Goal: Information Seeking & Learning: Check status

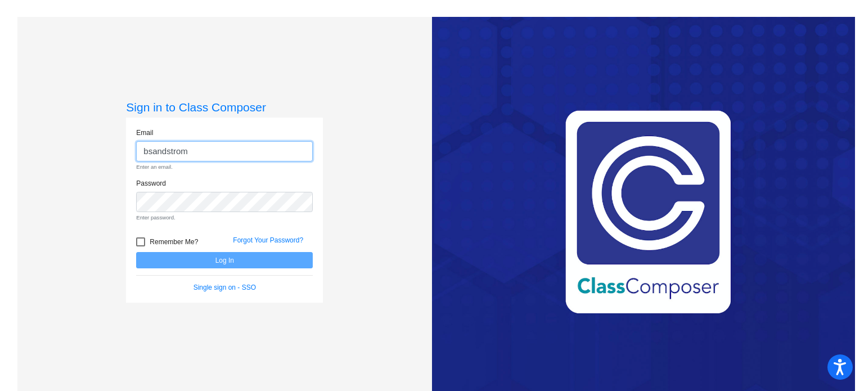
click at [147, 153] on input "bsandstrom" at bounding box center [224, 151] width 177 height 21
click at [190, 149] on input "[PERSON_NAME]" at bounding box center [224, 151] width 177 height 21
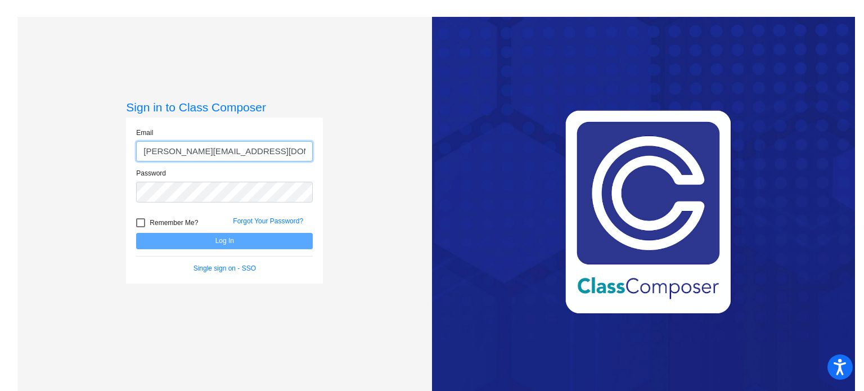
type input "[PERSON_NAME][EMAIL_ADDRESS][DOMAIN_NAME]"
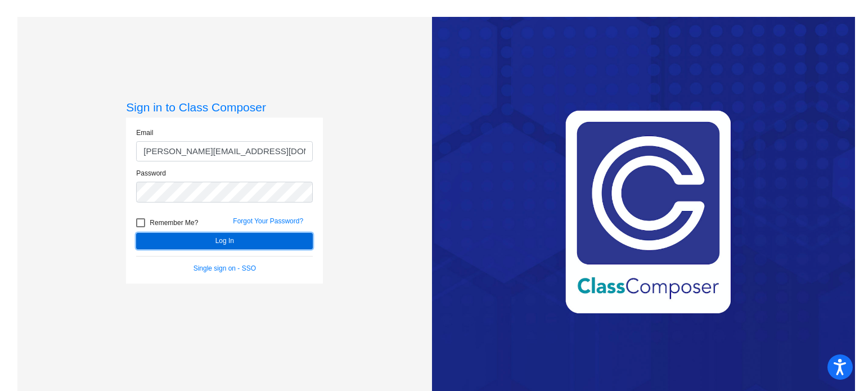
click at [254, 245] on button "Log In" at bounding box center [224, 241] width 177 height 16
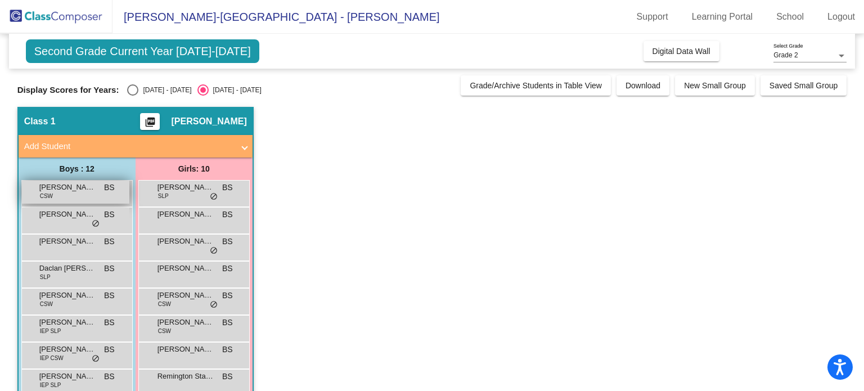
click at [85, 198] on div "[PERSON_NAME] CSW BS lock do_not_disturb_alt" at bounding box center [75, 192] width 107 height 23
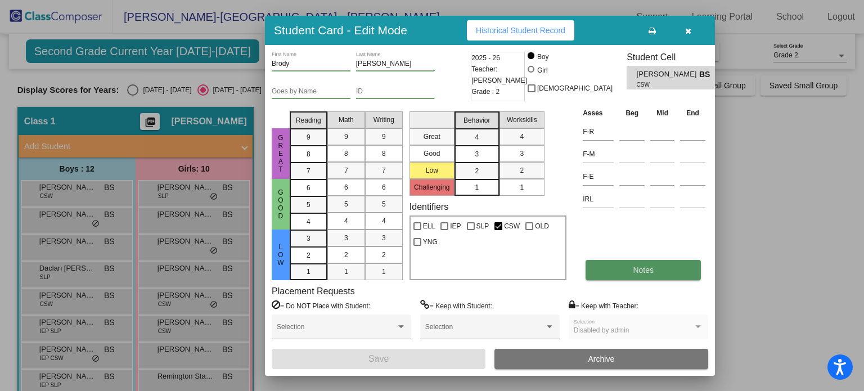
click at [628, 275] on button "Notes" at bounding box center [643, 270] width 115 height 20
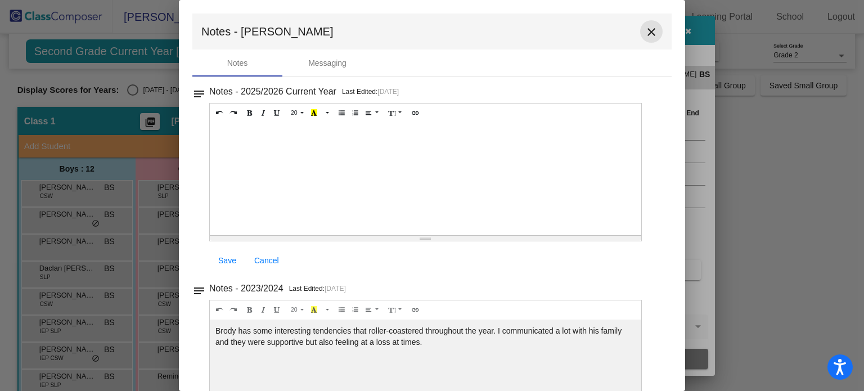
click at [645, 31] on mat-icon "close" at bounding box center [652, 32] width 14 height 14
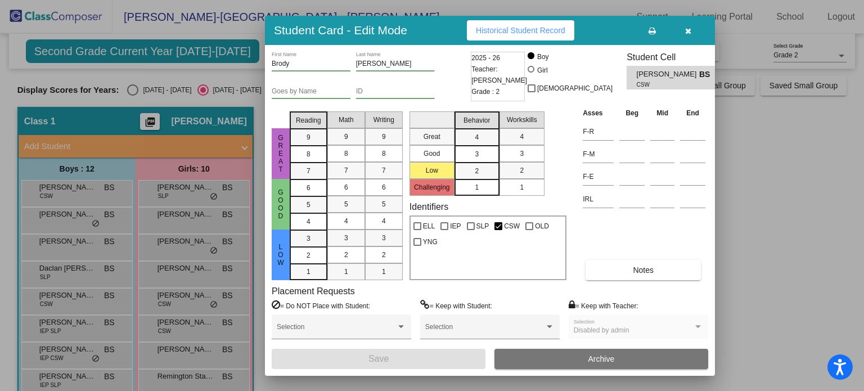
click at [688, 30] on icon "button" at bounding box center [688, 31] width 6 height 8
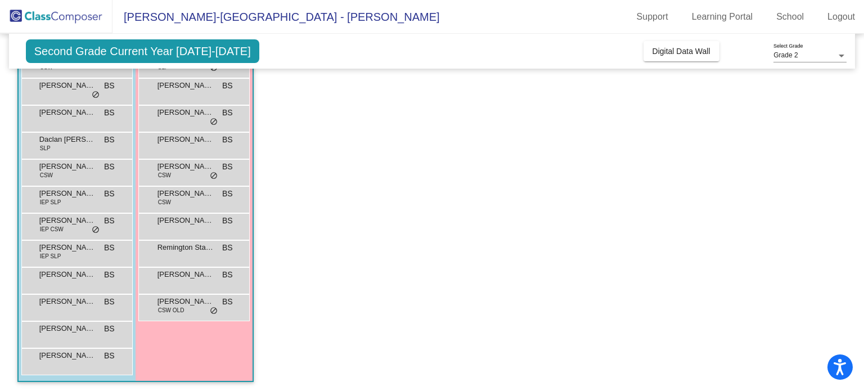
scroll to position [131, 0]
click at [71, 362] on div "[PERSON_NAME] BS lock do_not_disturb_alt" at bounding box center [75, 358] width 107 height 23
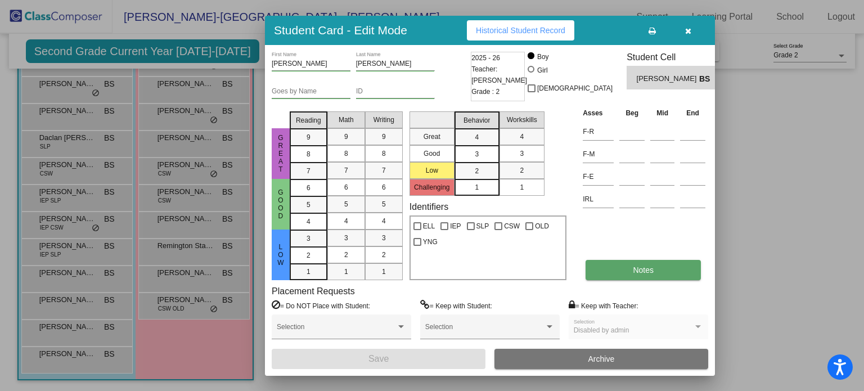
click at [631, 268] on button "Notes" at bounding box center [643, 270] width 115 height 20
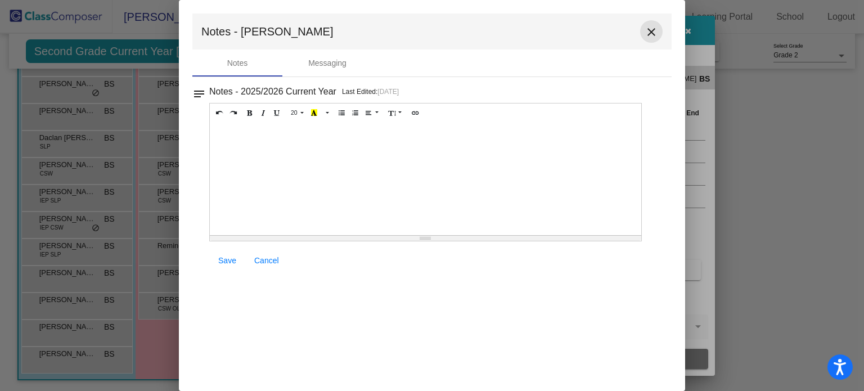
drag, startPoint x: 655, startPoint y: 33, endPoint x: 590, endPoint y: 111, distance: 101.9
click at [655, 33] on mat-icon "close" at bounding box center [652, 32] width 14 height 14
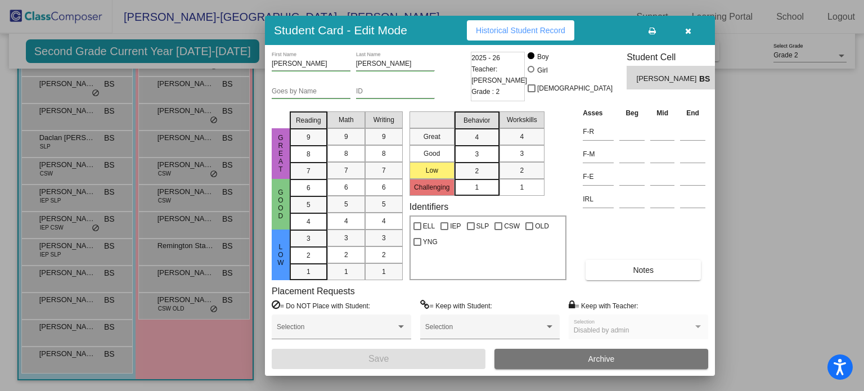
click at [689, 33] on icon "button" at bounding box center [688, 31] width 6 height 8
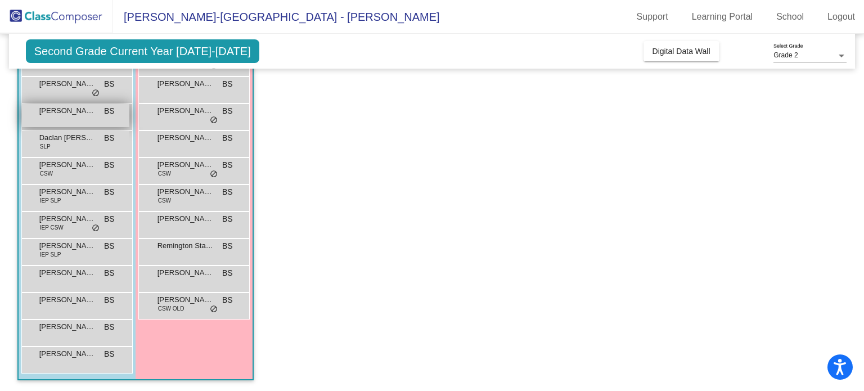
click at [54, 119] on div "[PERSON_NAME] BS lock do_not_disturb_alt" at bounding box center [75, 115] width 107 height 23
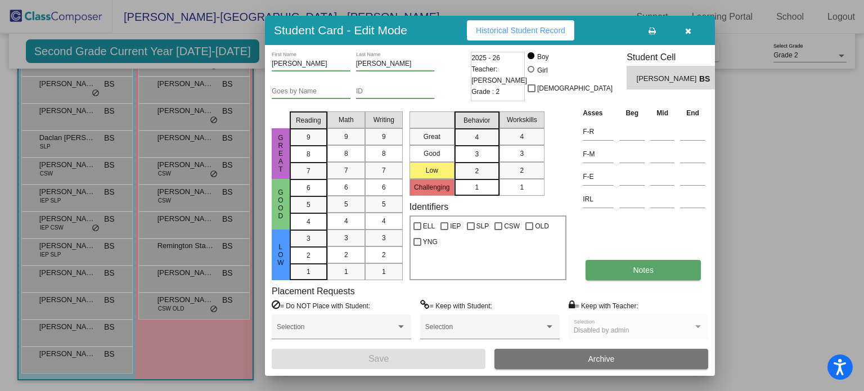
click at [623, 278] on button "Notes" at bounding box center [643, 270] width 115 height 20
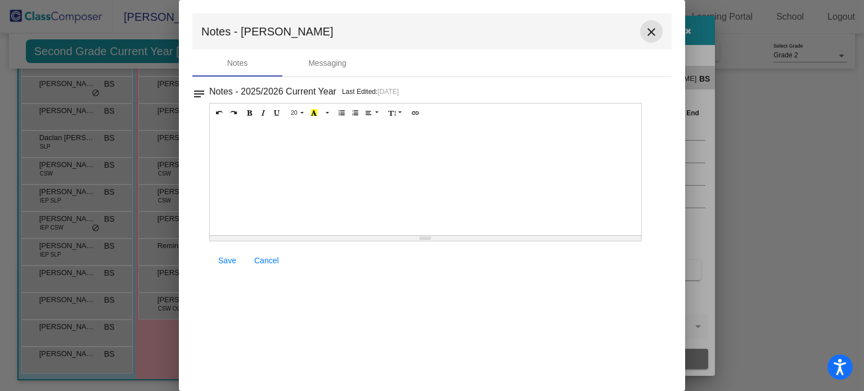
click at [656, 26] on mat-icon "close" at bounding box center [652, 32] width 14 height 14
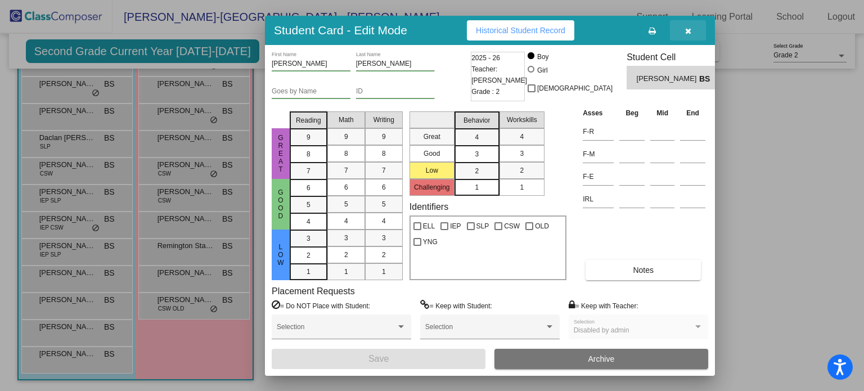
click at [693, 32] on button "button" at bounding box center [688, 30] width 36 height 20
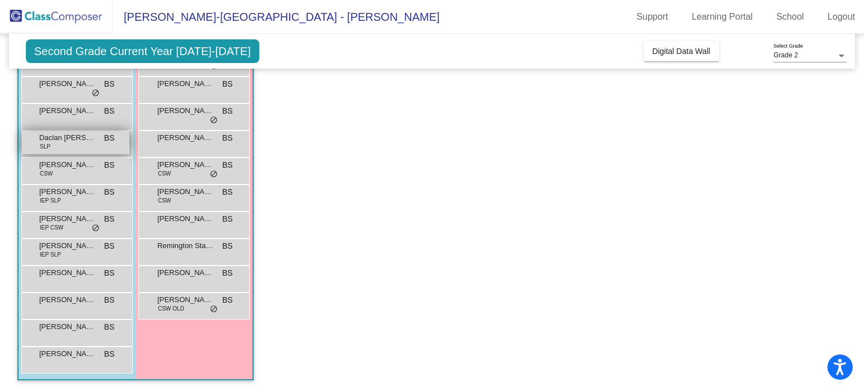
click at [59, 149] on div "Daclan [PERSON_NAME] SLP BS lock do_not_disturb_alt" at bounding box center [75, 142] width 107 height 23
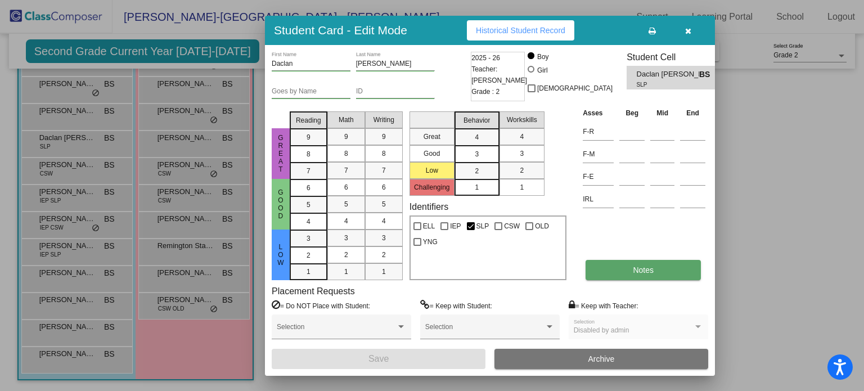
click at [635, 275] on button "Notes" at bounding box center [643, 270] width 115 height 20
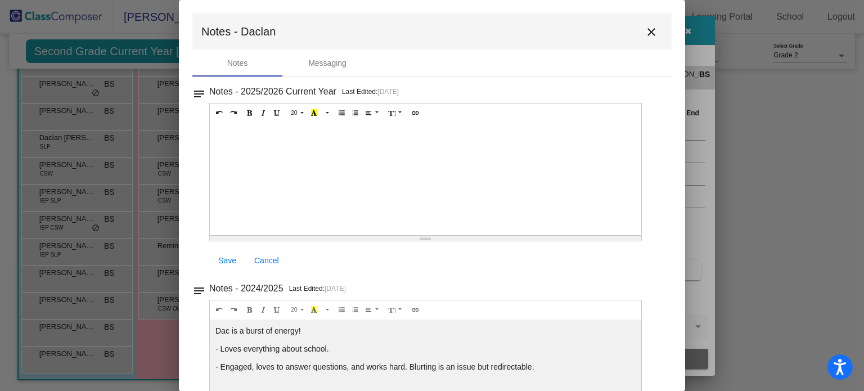
drag, startPoint x: 685, startPoint y: 197, endPoint x: 680, endPoint y: 240, distance: 43.1
click at [680, 240] on mat-dialog-container "Notes - Daclan close Notes Messaging notes Notes - 2025/2026 Current Year Last …" at bounding box center [432, 195] width 506 height 391
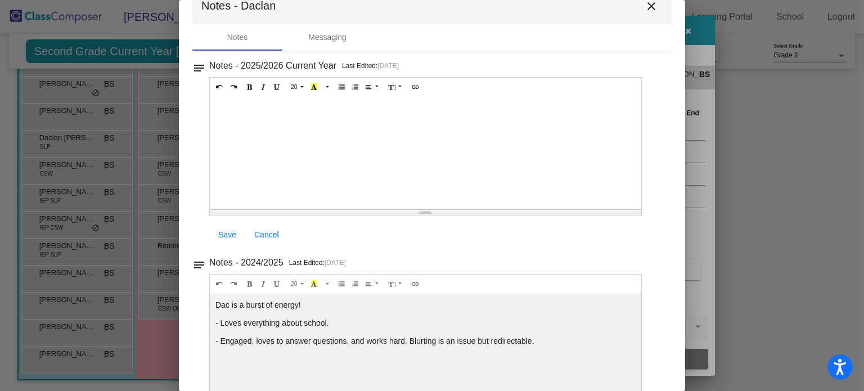
scroll to position [0, 0]
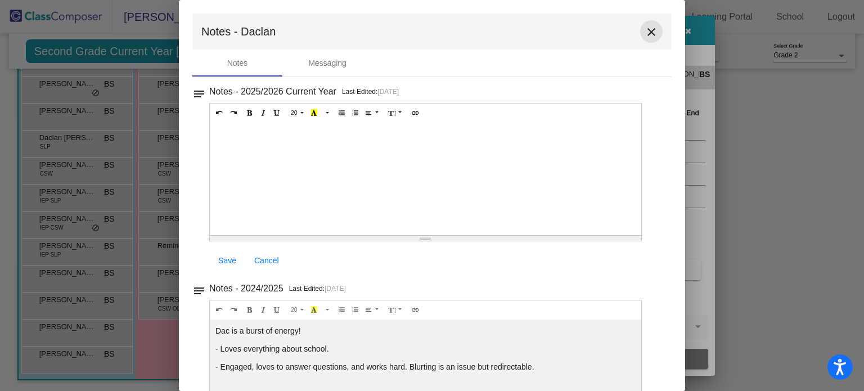
click at [645, 34] on mat-icon "close" at bounding box center [652, 32] width 14 height 14
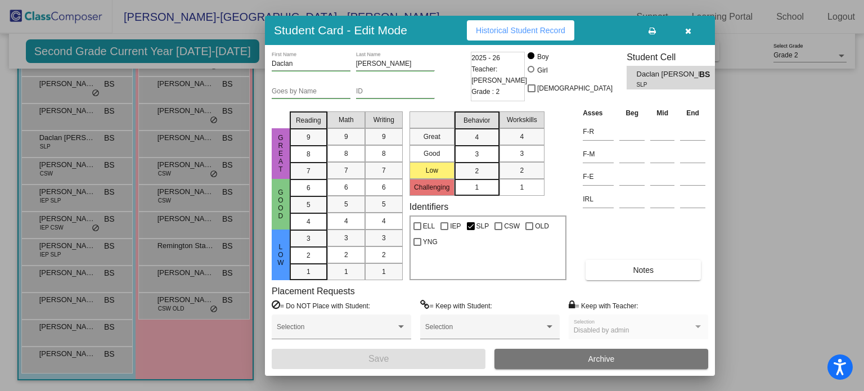
click at [681, 32] on button "button" at bounding box center [688, 30] width 36 height 20
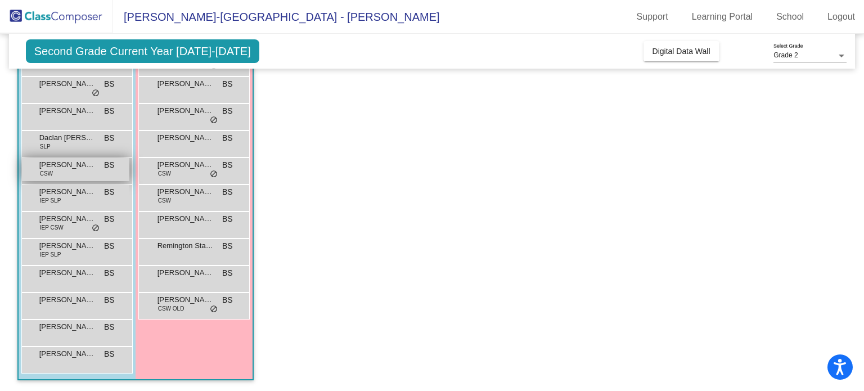
click at [63, 170] on div "[PERSON_NAME] CSW BS lock do_not_disturb_alt" at bounding box center [75, 169] width 107 height 23
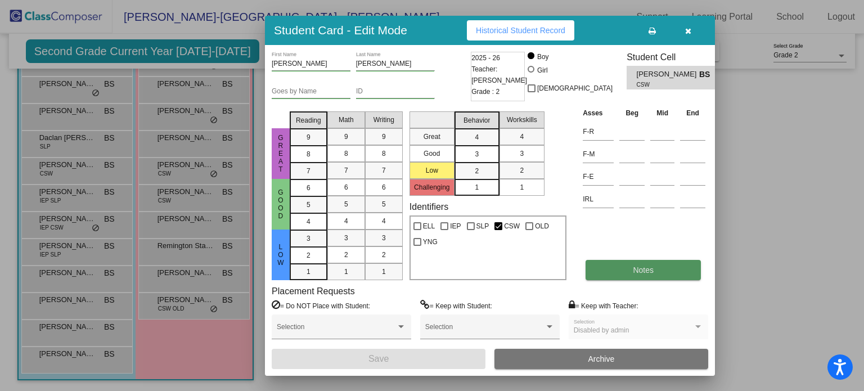
click at [610, 272] on button "Notes" at bounding box center [643, 270] width 115 height 20
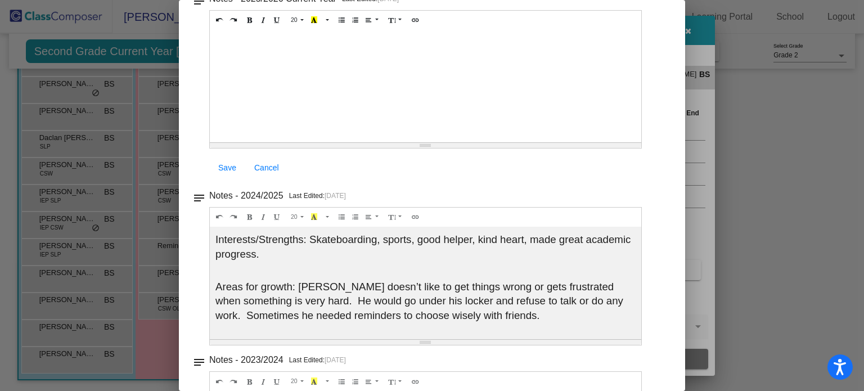
scroll to position [93, 0]
drag, startPoint x: 677, startPoint y: 83, endPoint x: 682, endPoint y: 20, distance: 63.2
click at [684, 19] on mat-dialog-container "Notes - [PERSON_NAME] close Notes Messaging notes Notes - 2025/2026 Current Yea…" at bounding box center [432, 195] width 506 height 391
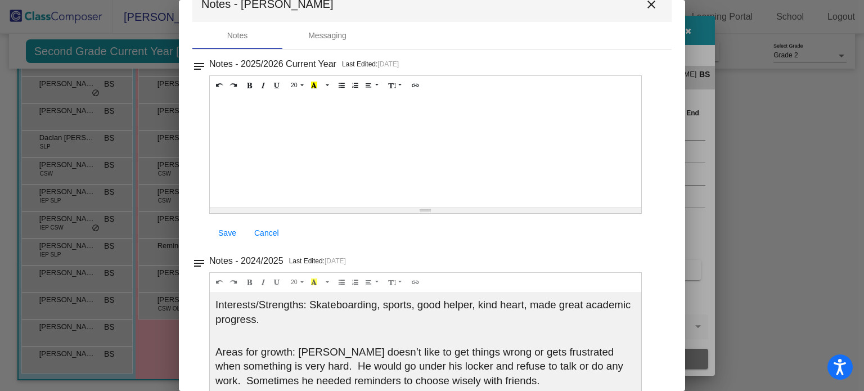
scroll to position [0, 0]
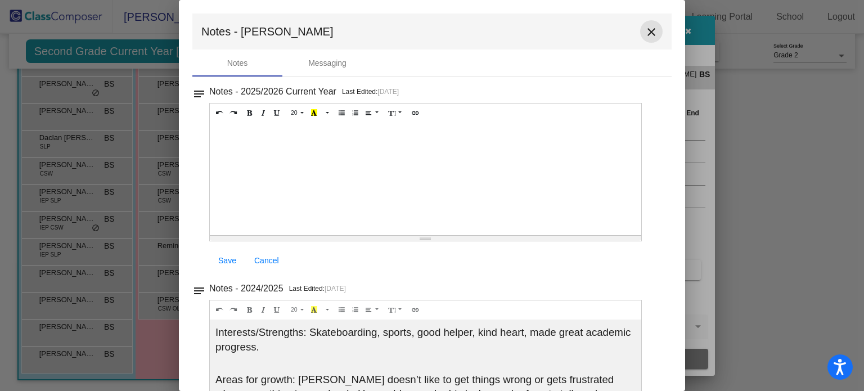
click at [648, 28] on mat-icon "close" at bounding box center [652, 32] width 14 height 14
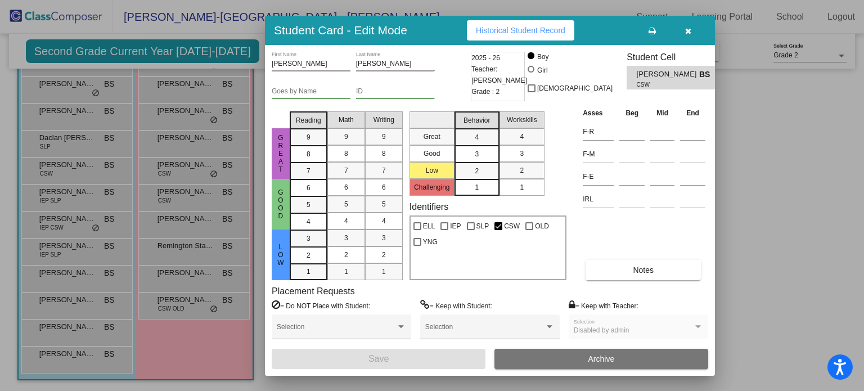
click at [694, 27] on button "button" at bounding box center [688, 30] width 36 height 20
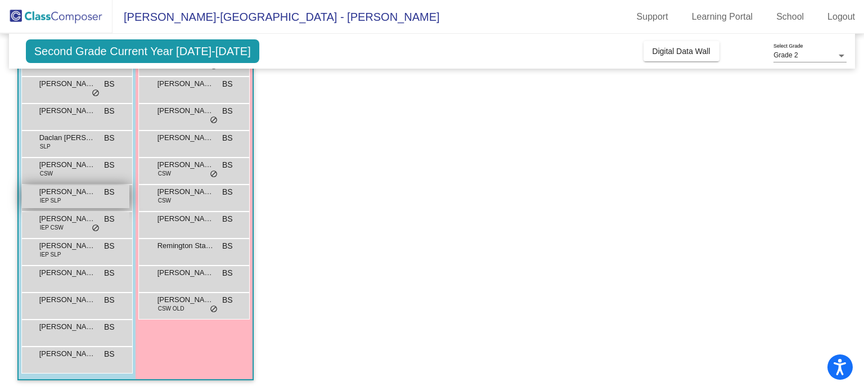
click at [41, 192] on span "[PERSON_NAME]" at bounding box center [67, 191] width 56 height 11
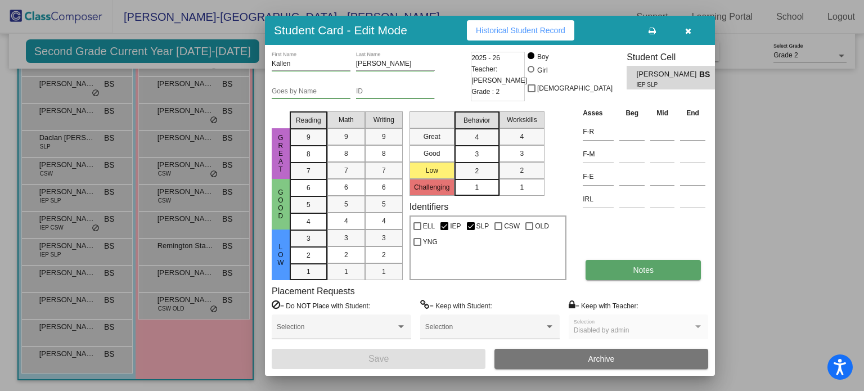
click at [645, 274] on button "Notes" at bounding box center [643, 270] width 115 height 20
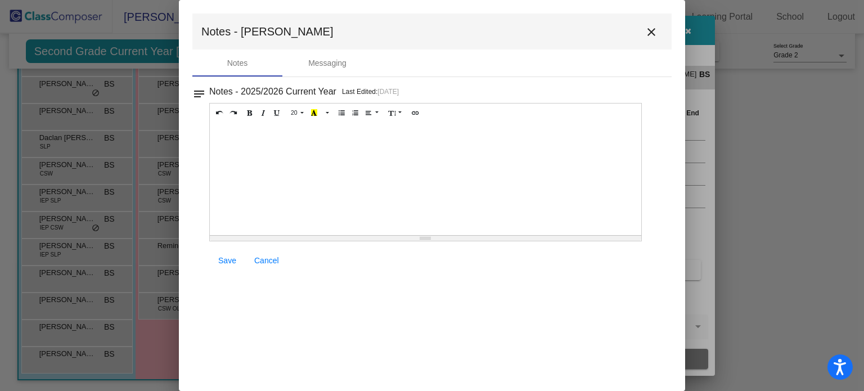
click at [652, 33] on mat-icon "close" at bounding box center [652, 32] width 14 height 14
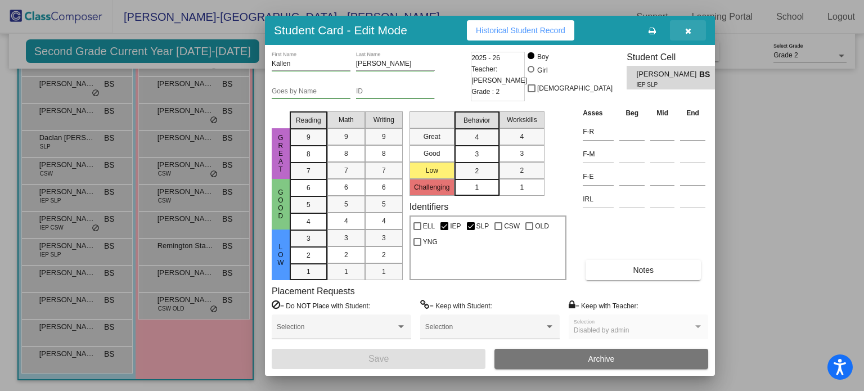
click at [684, 35] on button "button" at bounding box center [688, 30] width 36 height 20
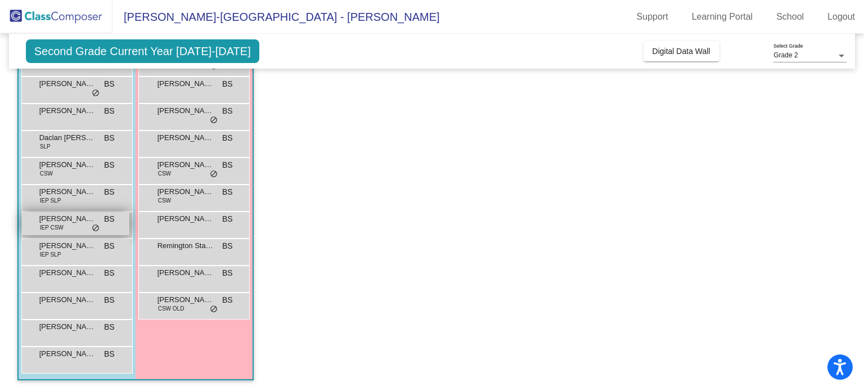
click at [78, 222] on span "[PERSON_NAME]" at bounding box center [67, 218] width 56 height 11
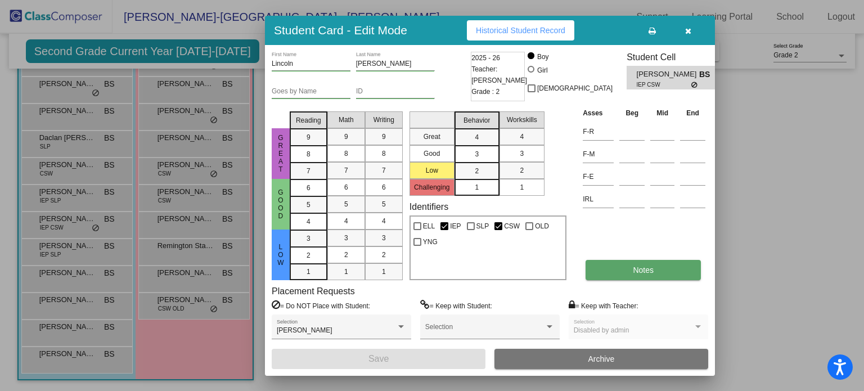
click at [594, 267] on button "Notes" at bounding box center [643, 270] width 115 height 20
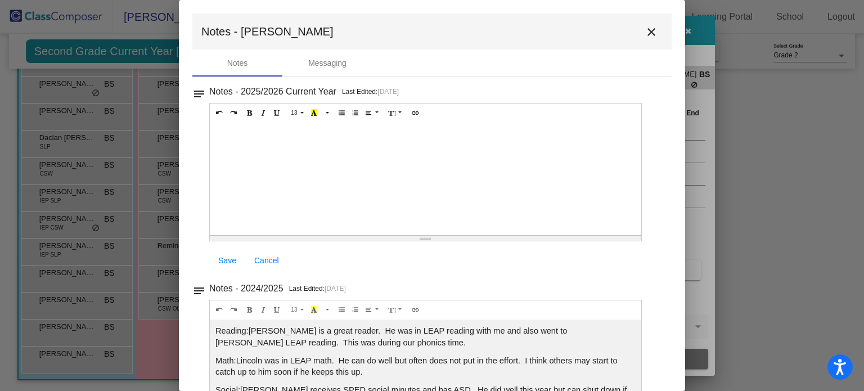
click at [648, 33] on mat-icon "close" at bounding box center [652, 32] width 14 height 14
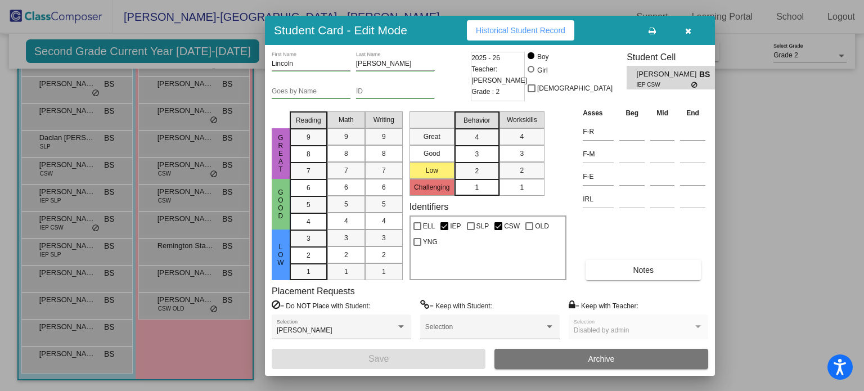
click at [688, 27] on icon "button" at bounding box center [688, 31] width 6 height 8
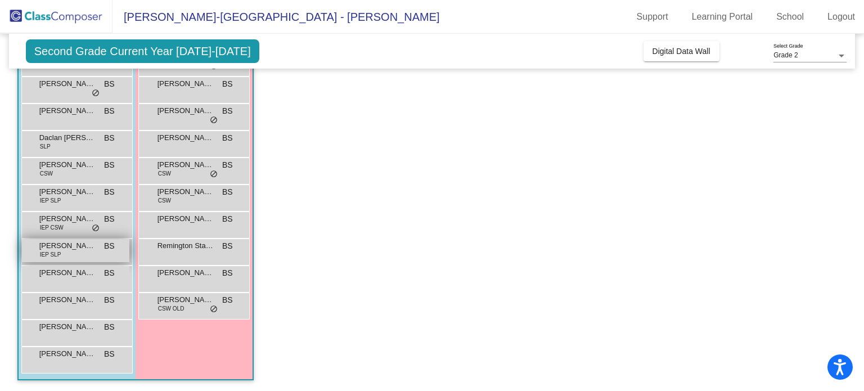
click at [74, 251] on div "[PERSON_NAME] IEP SLP BS lock do_not_disturb_alt" at bounding box center [75, 250] width 107 height 23
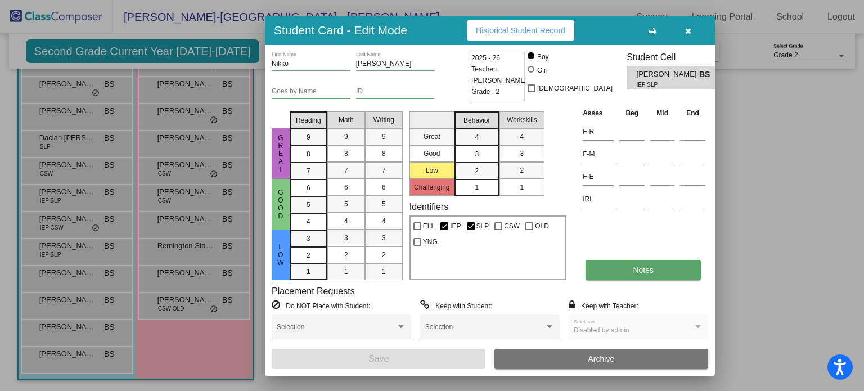
click at [642, 260] on button "Notes" at bounding box center [643, 270] width 115 height 20
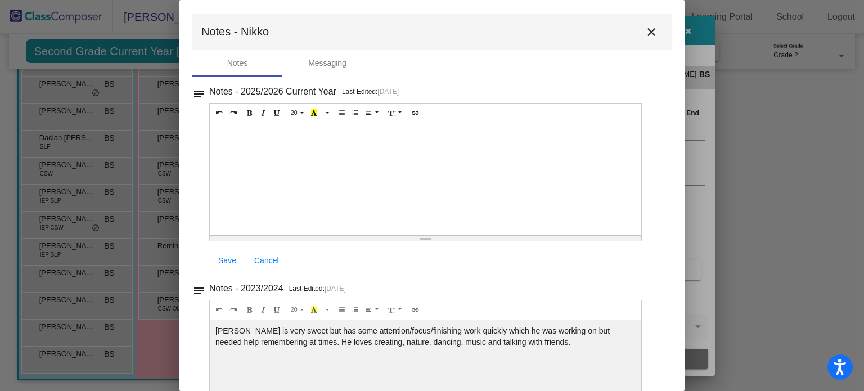
click at [648, 33] on mat-icon "close" at bounding box center [652, 32] width 14 height 14
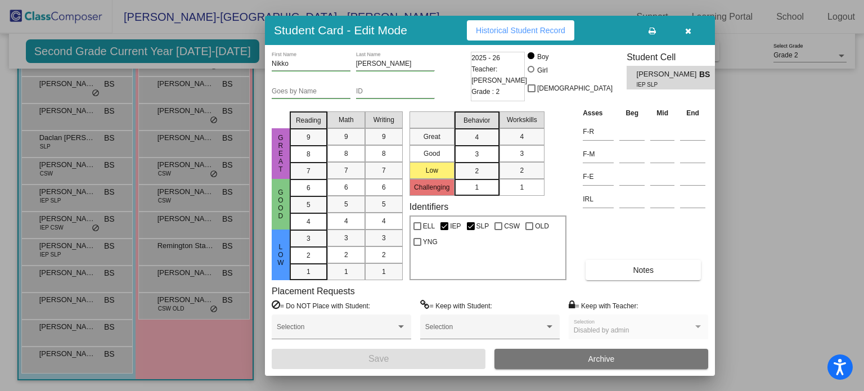
click at [690, 24] on button "button" at bounding box center [688, 30] width 36 height 20
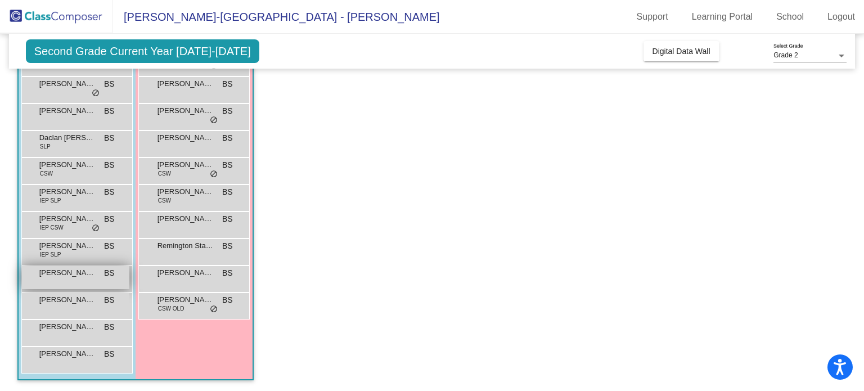
click at [65, 287] on div "[PERSON_NAME] BS lock do_not_disturb_alt" at bounding box center [75, 277] width 107 height 23
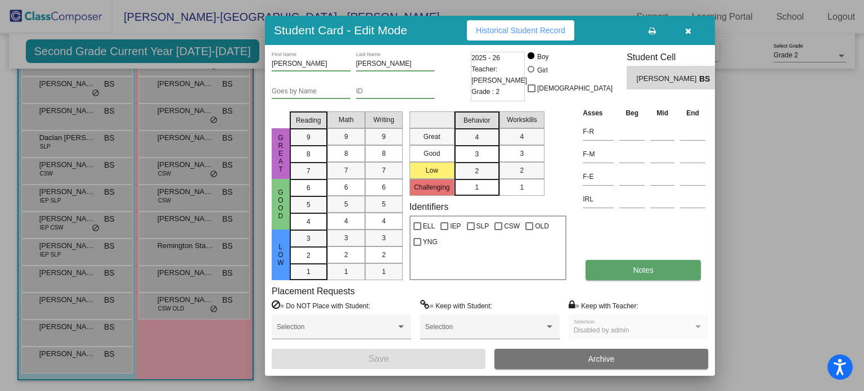
click at [613, 269] on button "Notes" at bounding box center [643, 270] width 115 height 20
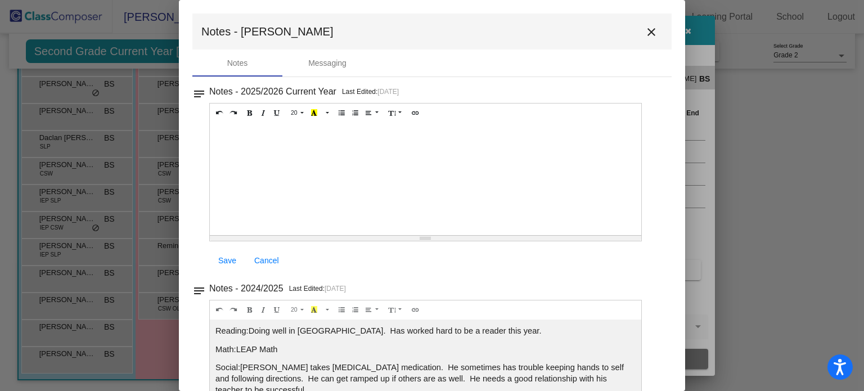
click at [646, 33] on mat-icon "close" at bounding box center [652, 32] width 14 height 14
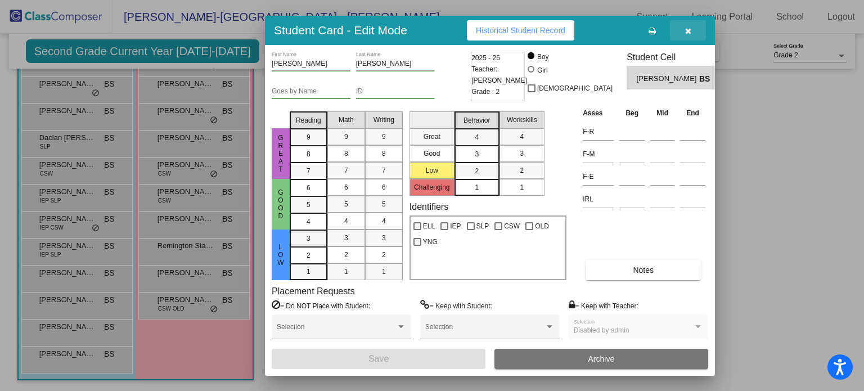
click at [687, 29] on icon "button" at bounding box center [688, 31] width 6 height 8
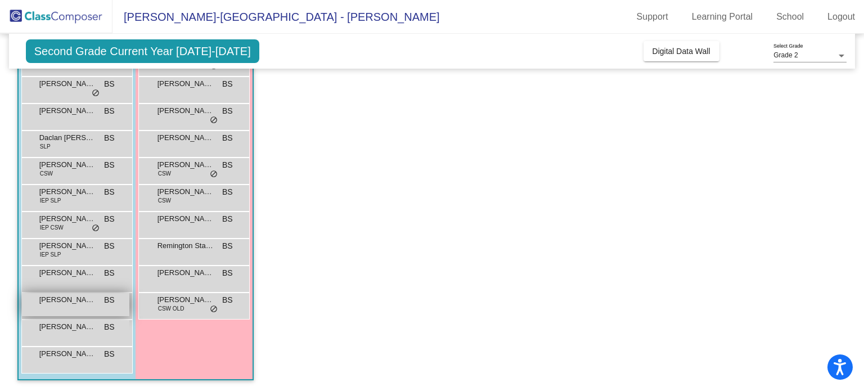
click at [64, 299] on span "[PERSON_NAME]" at bounding box center [67, 299] width 56 height 11
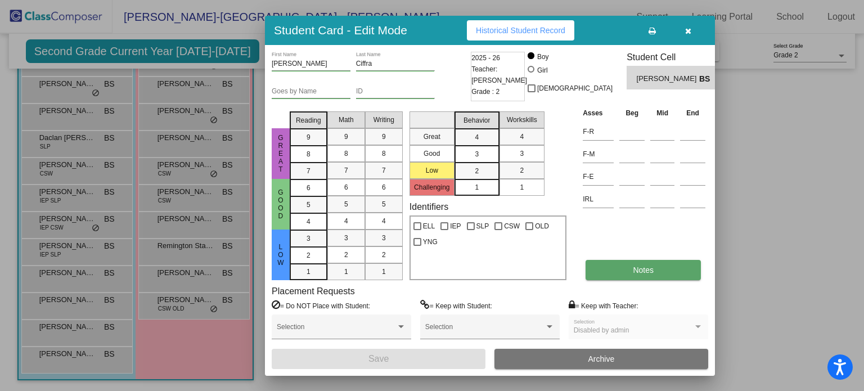
click at [649, 272] on span "Notes" at bounding box center [643, 270] width 21 height 9
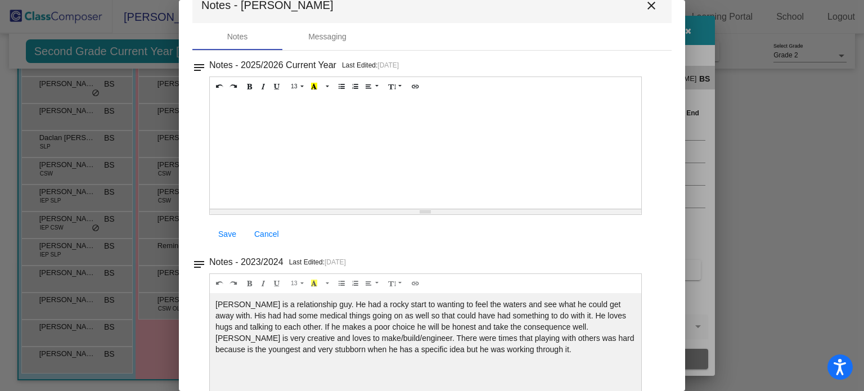
scroll to position [15, 0]
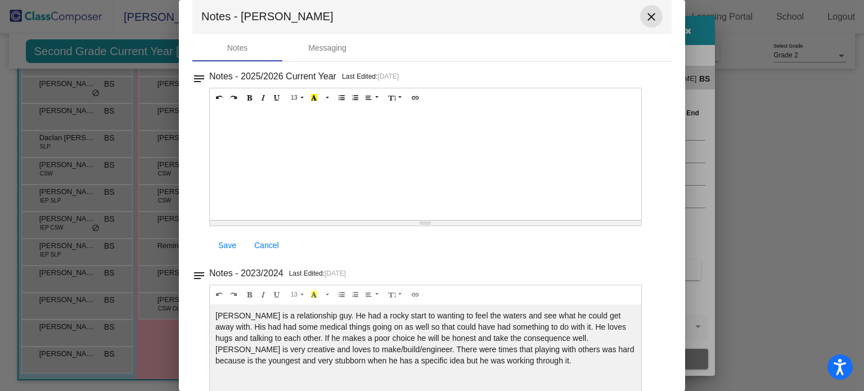
click at [647, 16] on mat-icon "close" at bounding box center [652, 17] width 14 height 14
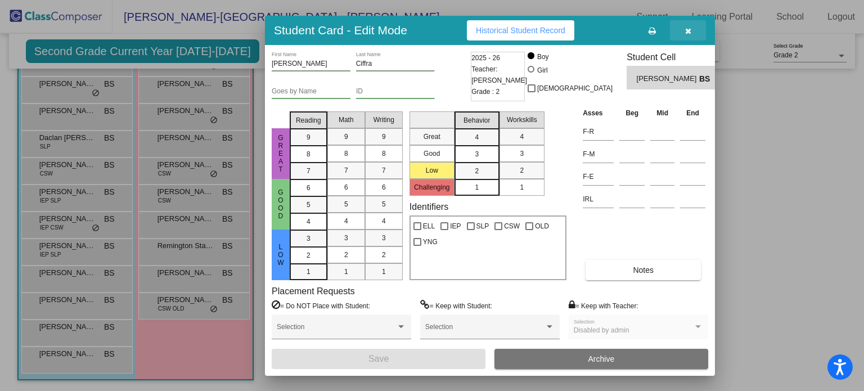
click at [681, 26] on button "button" at bounding box center [688, 30] width 36 height 20
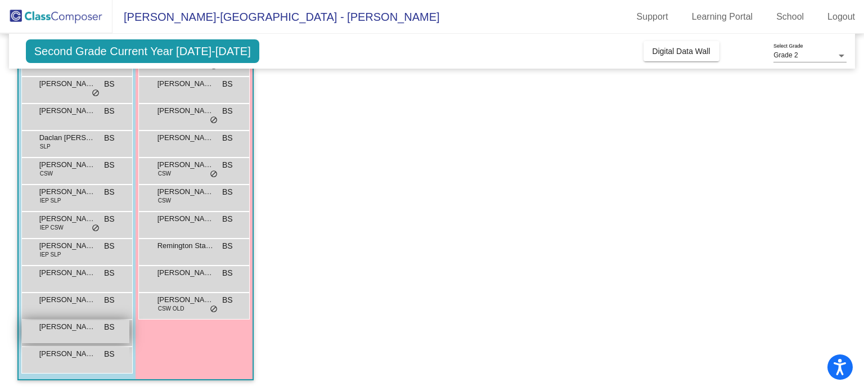
click at [69, 329] on span "[PERSON_NAME]" at bounding box center [67, 326] width 56 height 11
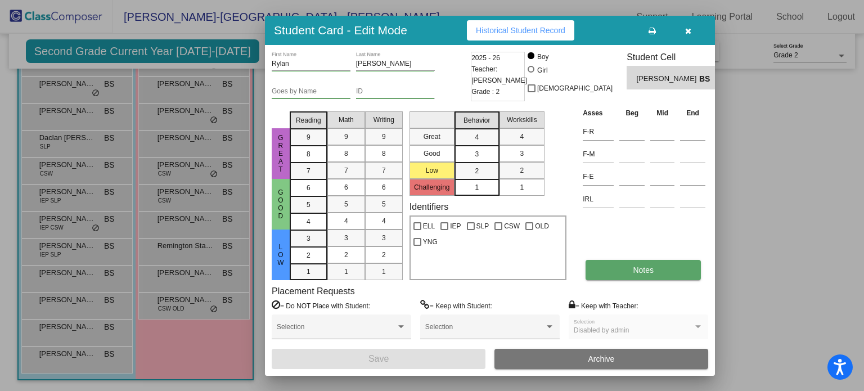
click at [623, 264] on button "Notes" at bounding box center [643, 270] width 115 height 20
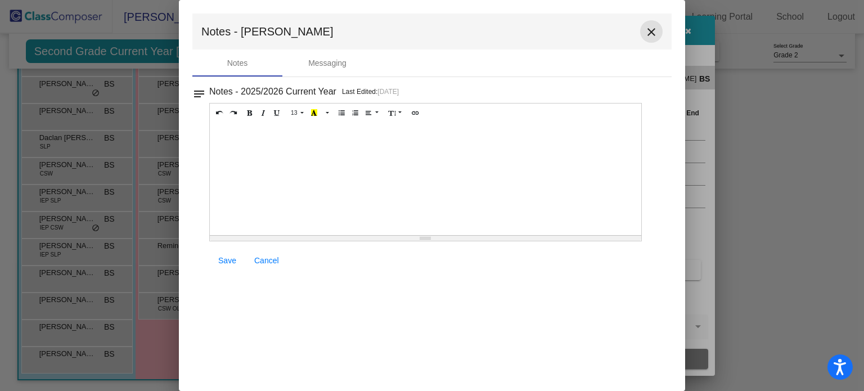
click at [654, 35] on mat-icon "close" at bounding box center [652, 32] width 14 height 14
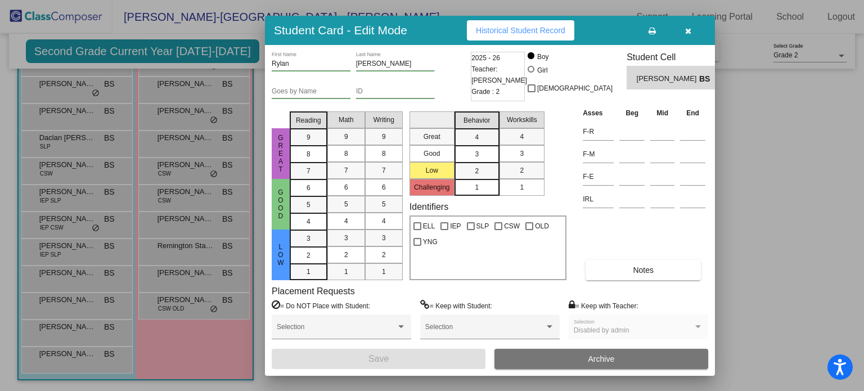
drag, startPoint x: 690, startPoint y: 26, endPoint x: 644, endPoint y: 83, distance: 72.8
click at [690, 28] on icon "button" at bounding box center [688, 31] width 6 height 8
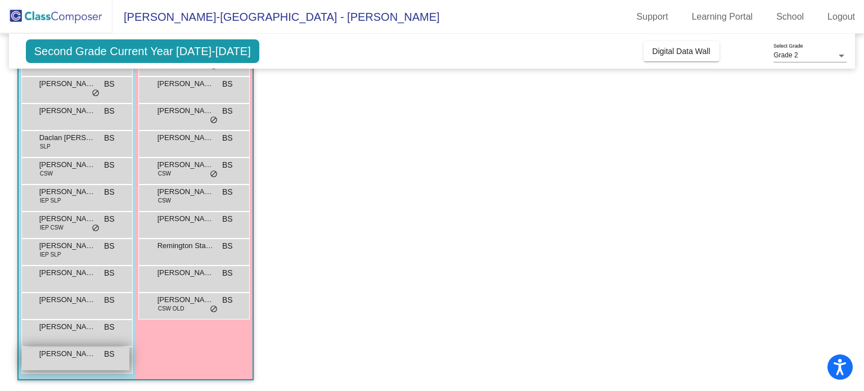
click at [59, 364] on div "[PERSON_NAME] BS lock do_not_disturb_alt" at bounding box center [75, 358] width 107 height 23
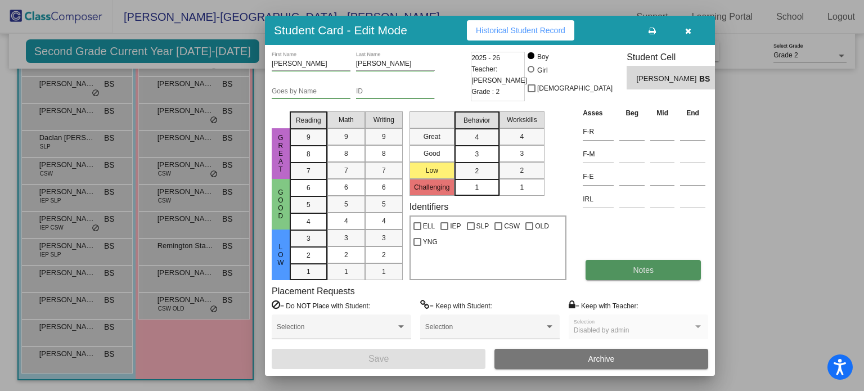
click at [619, 267] on button "Notes" at bounding box center [643, 270] width 115 height 20
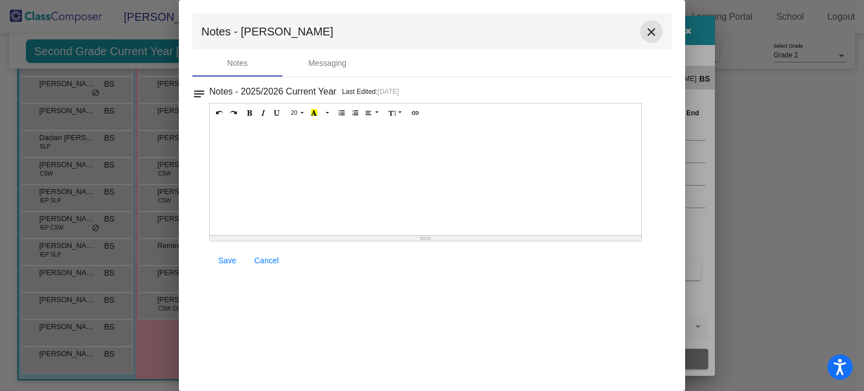
click at [649, 32] on mat-icon "close" at bounding box center [652, 32] width 14 height 14
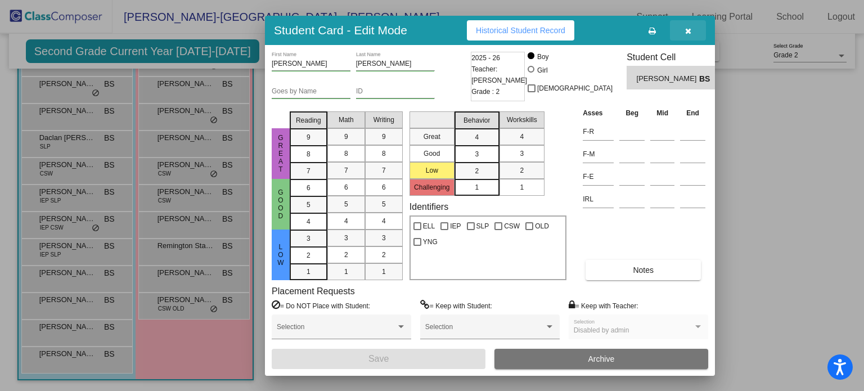
click at [686, 26] on span "button" at bounding box center [688, 30] width 6 height 9
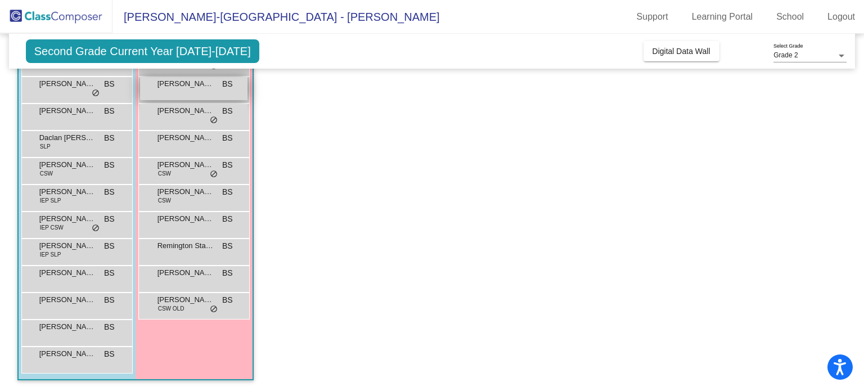
click at [167, 79] on span "[PERSON_NAME]" at bounding box center [186, 83] width 56 height 11
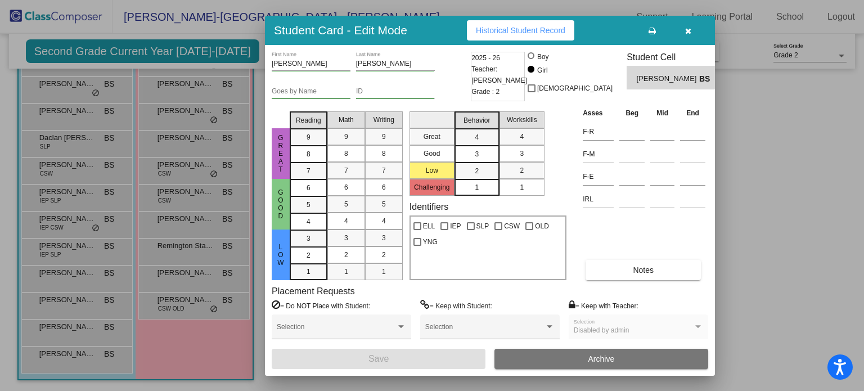
click at [689, 29] on icon "button" at bounding box center [688, 31] width 6 height 8
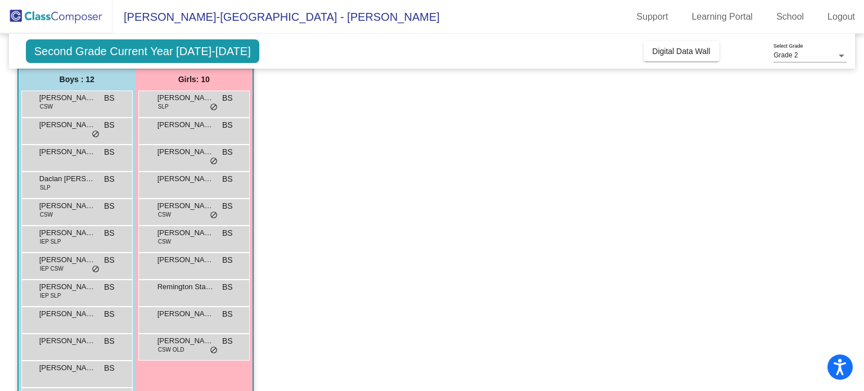
scroll to position [91, 0]
click at [159, 105] on span "SLP" at bounding box center [163, 105] width 11 height 8
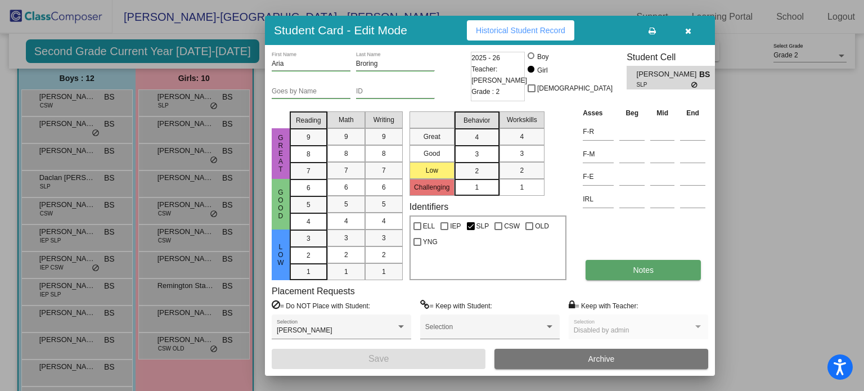
click at [659, 269] on button "Notes" at bounding box center [643, 270] width 115 height 20
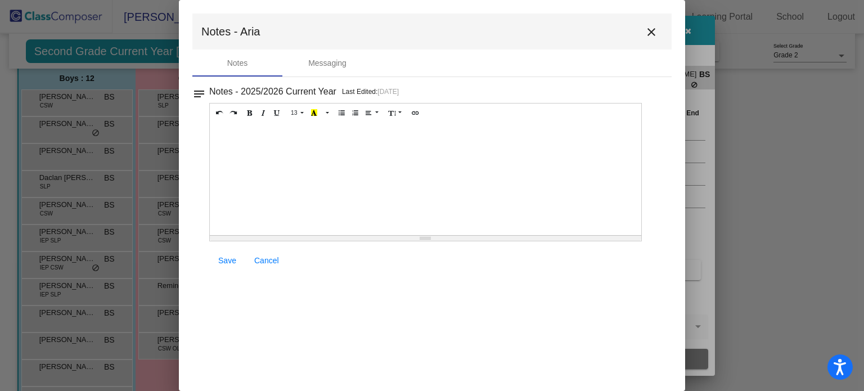
click at [649, 28] on mat-icon "close" at bounding box center [652, 32] width 14 height 14
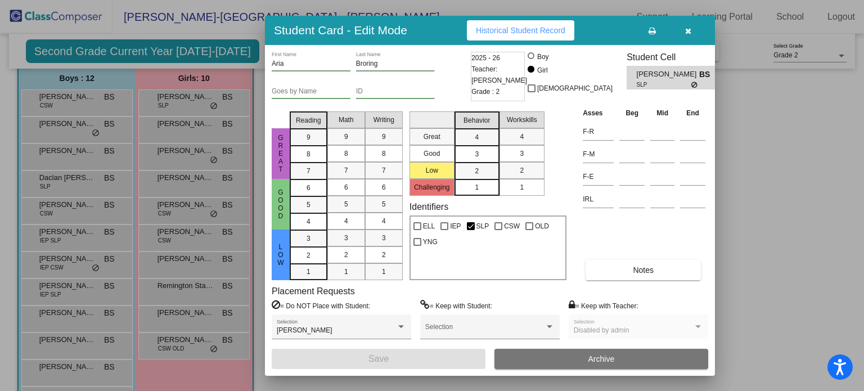
click at [686, 28] on icon "button" at bounding box center [688, 31] width 6 height 8
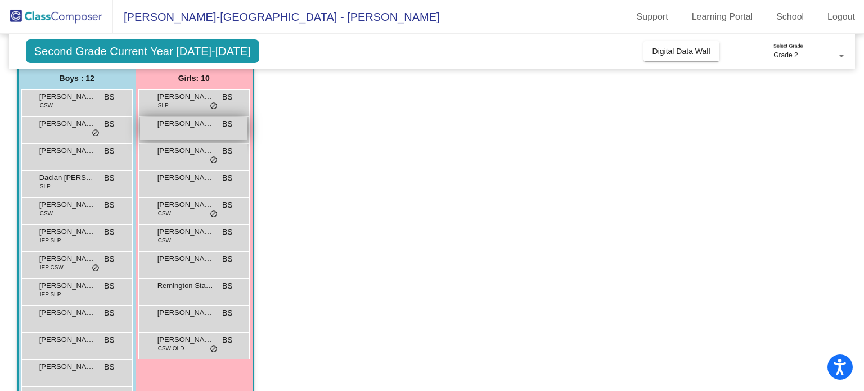
click at [194, 131] on div "[PERSON_NAME] BS lock do_not_disturb_alt" at bounding box center [193, 128] width 107 height 23
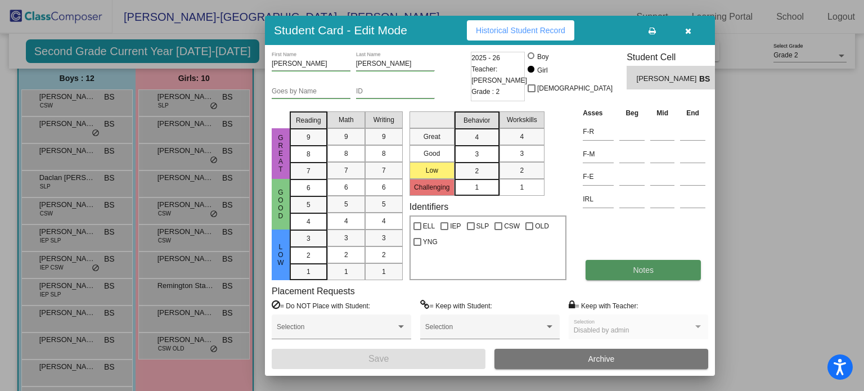
click at [660, 266] on button "Notes" at bounding box center [643, 270] width 115 height 20
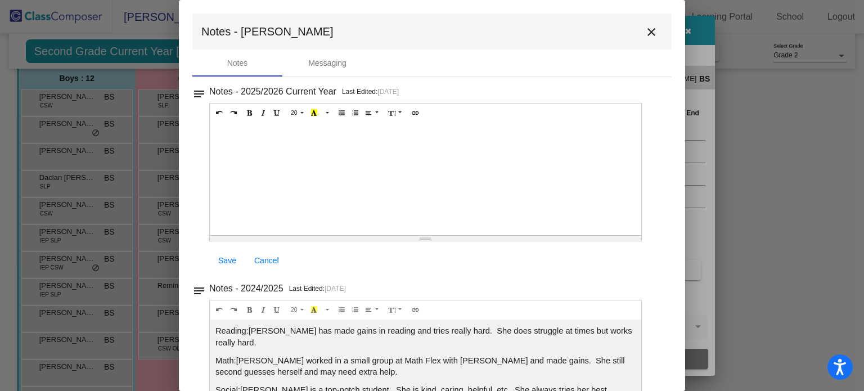
drag, startPoint x: 688, startPoint y: 168, endPoint x: 687, endPoint y: 189, distance: 20.8
click at [687, 189] on div at bounding box center [432, 195] width 864 height 391
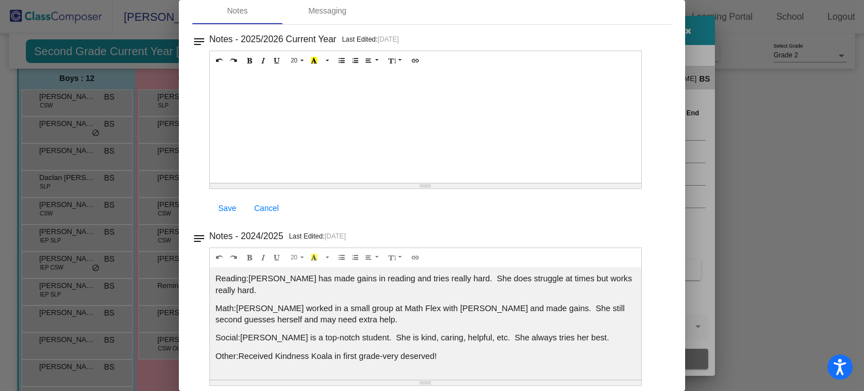
scroll to position [0, 0]
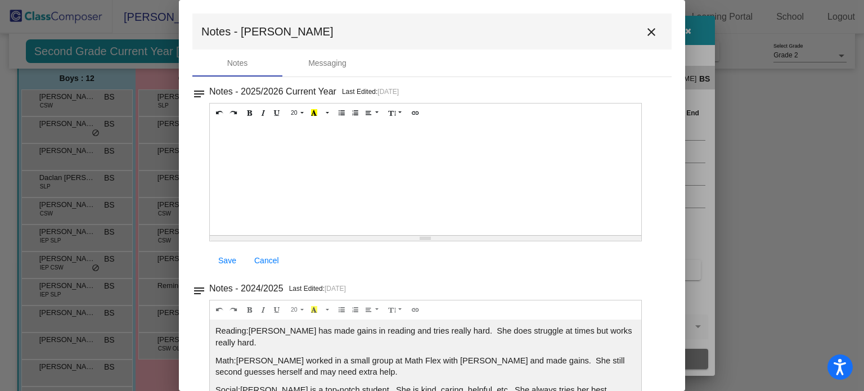
click at [646, 33] on mat-icon "close" at bounding box center [652, 32] width 14 height 14
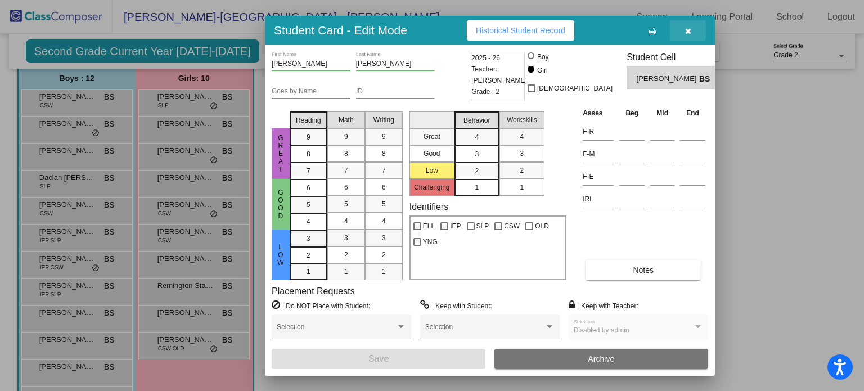
click at [691, 30] on icon "button" at bounding box center [688, 31] width 6 height 8
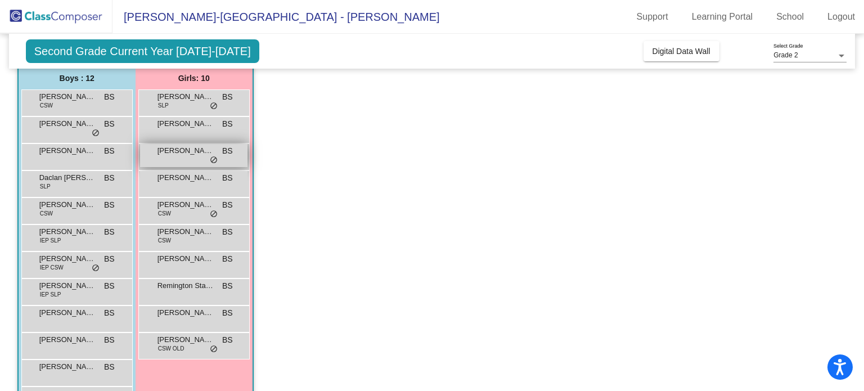
click at [204, 158] on div "[PERSON_NAME] BS lock do_not_disturb_alt" at bounding box center [193, 155] width 107 height 23
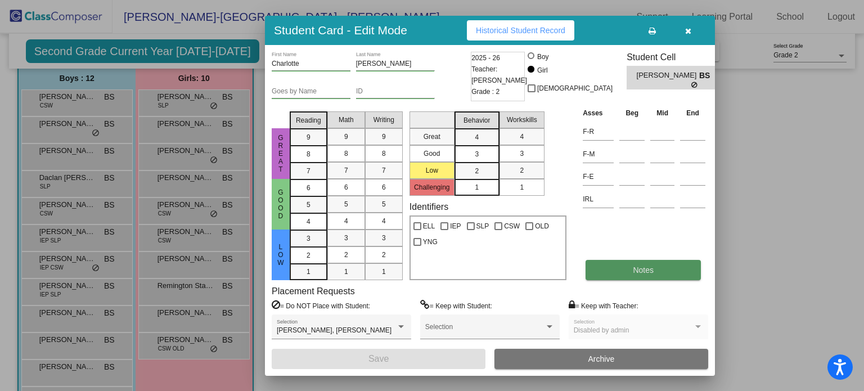
click at [608, 278] on button "Notes" at bounding box center [643, 270] width 115 height 20
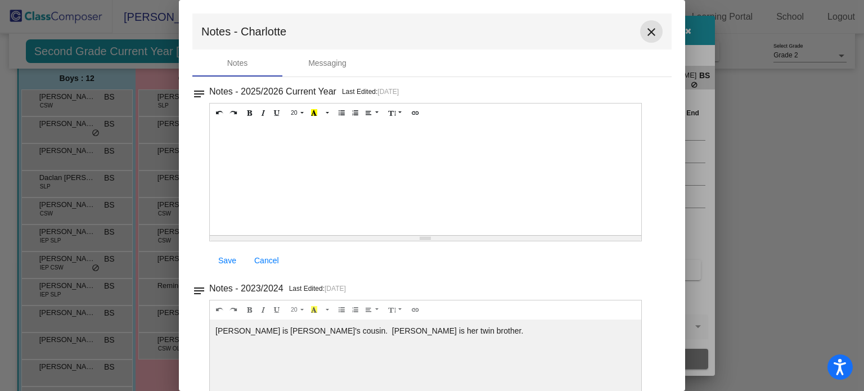
click at [645, 29] on mat-icon "close" at bounding box center [652, 32] width 14 height 14
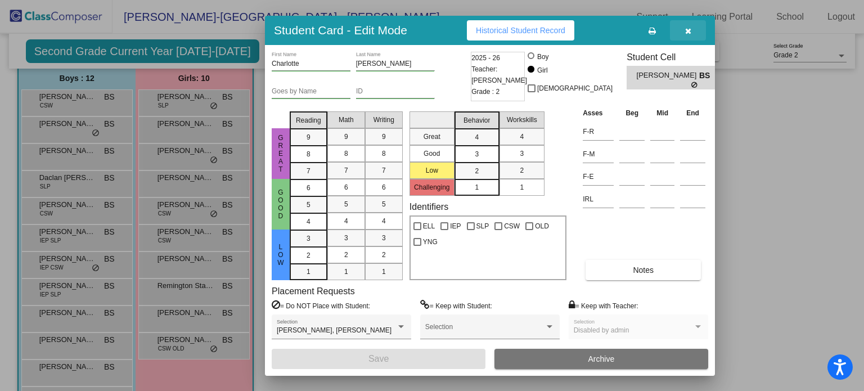
click at [687, 33] on icon "button" at bounding box center [688, 31] width 6 height 8
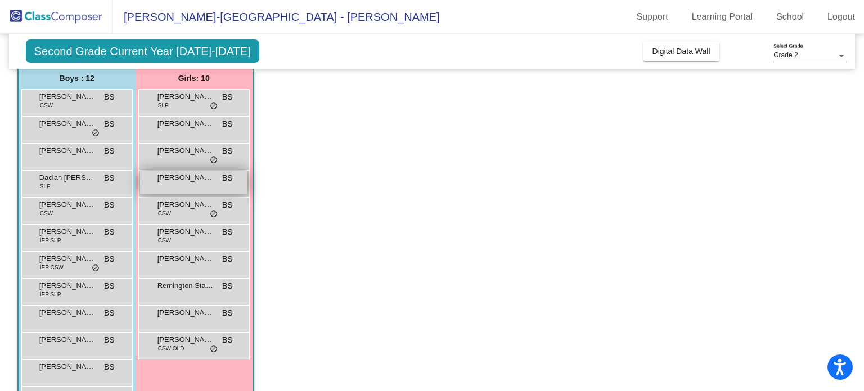
click at [179, 180] on span "[PERSON_NAME]" at bounding box center [186, 177] width 56 height 11
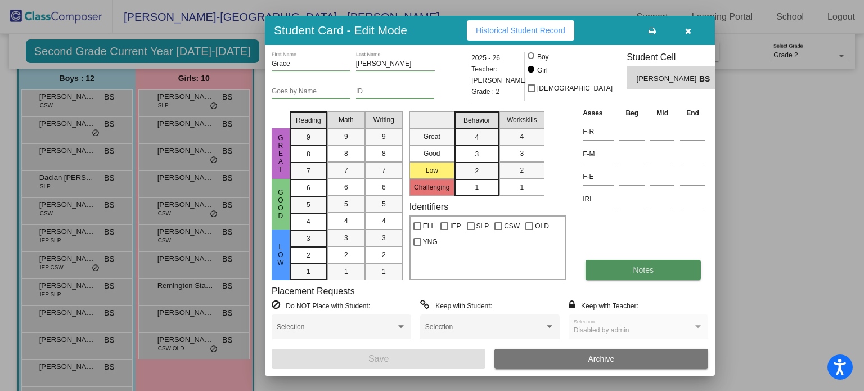
click at [636, 269] on span "Notes" at bounding box center [643, 270] width 21 height 9
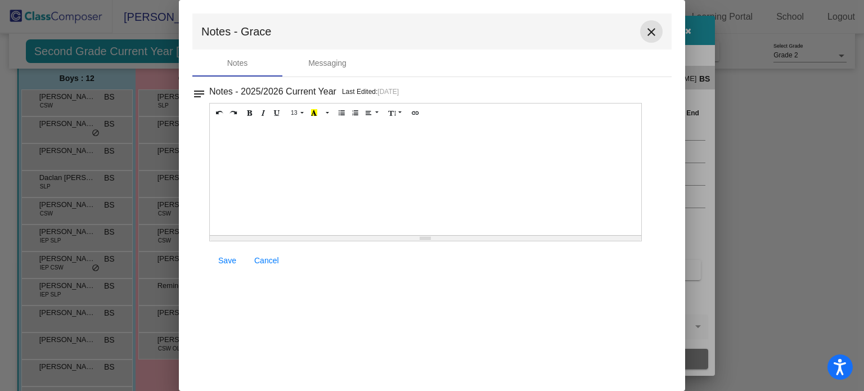
click at [650, 30] on mat-icon "close" at bounding box center [652, 32] width 14 height 14
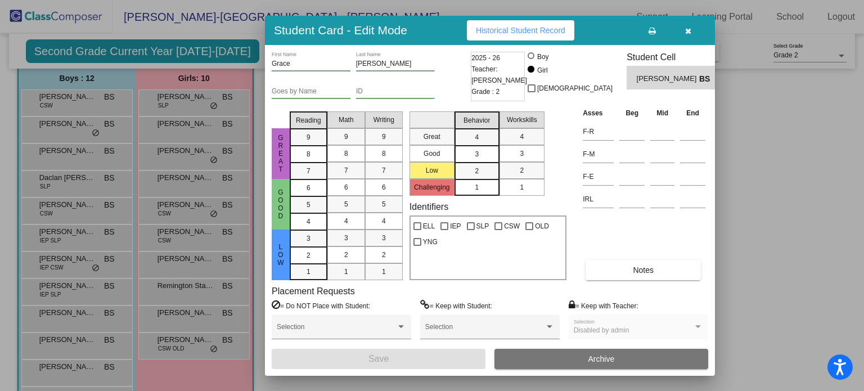
click at [686, 31] on icon "button" at bounding box center [688, 31] width 6 height 8
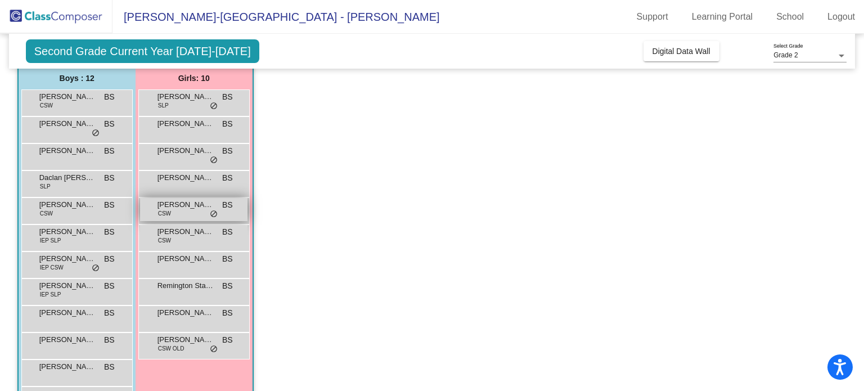
click at [185, 198] on div "[PERSON_NAME] Storing CSW BS lock do_not_disturb_alt" at bounding box center [193, 209] width 107 height 23
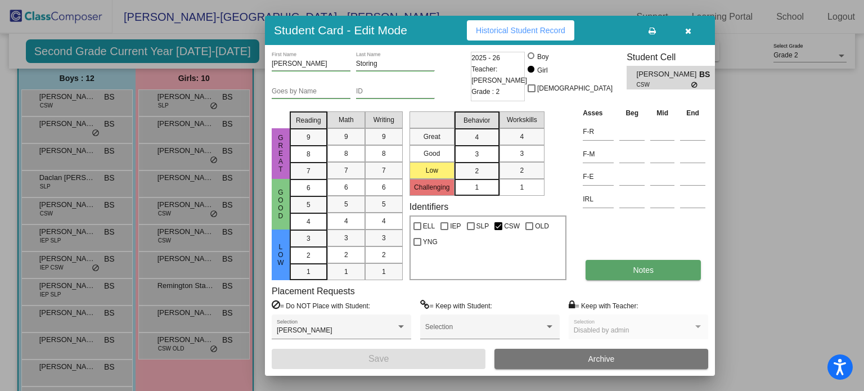
click at [634, 272] on span "Notes" at bounding box center [643, 270] width 21 height 9
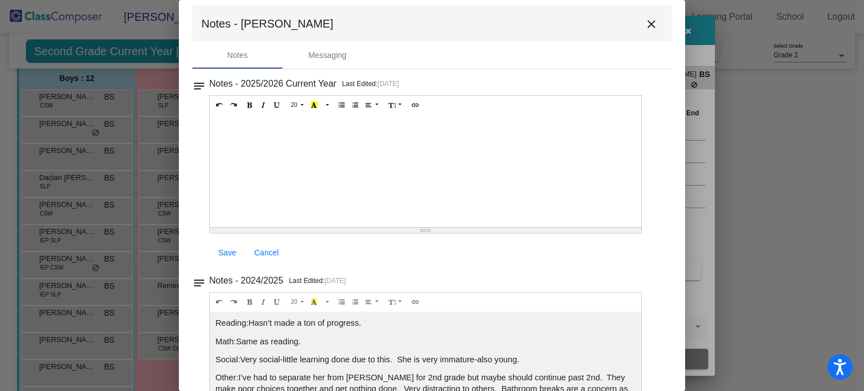
scroll to position [3, 0]
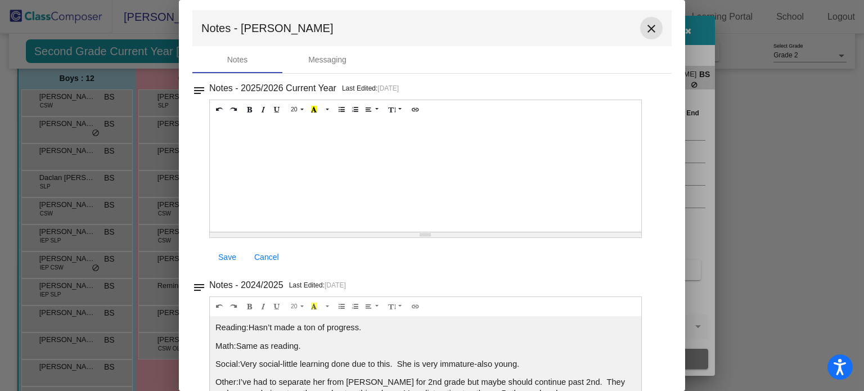
click at [645, 31] on mat-icon "close" at bounding box center [652, 29] width 14 height 14
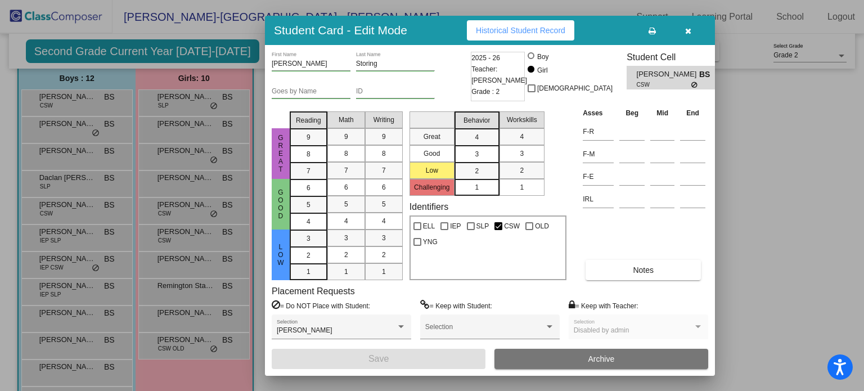
click at [682, 29] on button "button" at bounding box center [688, 30] width 36 height 20
